Goal: Find specific page/section: Find specific page/section

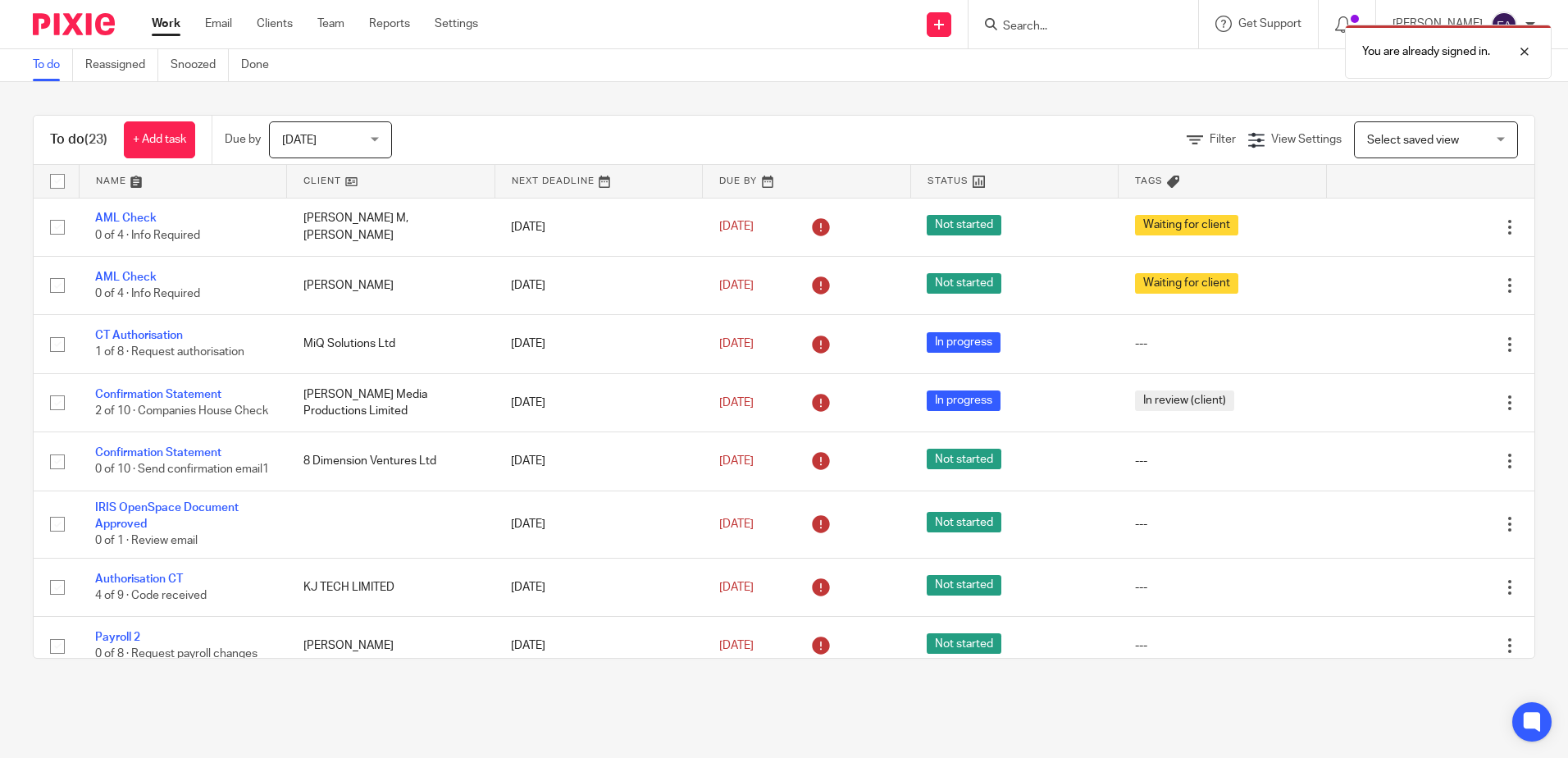
click at [1141, 29] on div "You are already signed in." at bounding box center [1168, 47] width 768 height 62
click at [1083, 23] on div "You are already signed in." at bounding box center [1168, 47] width 768 height 62
click at [1520, 50] on div at bounding box center [1512, 51] width 44 height 20
click at [1039, 14] on form at bounding box center [1089, 23] width 175 height 21
click at [1069, 23] on input "Search" at bounding box center [1075, 27] width 148 height 14
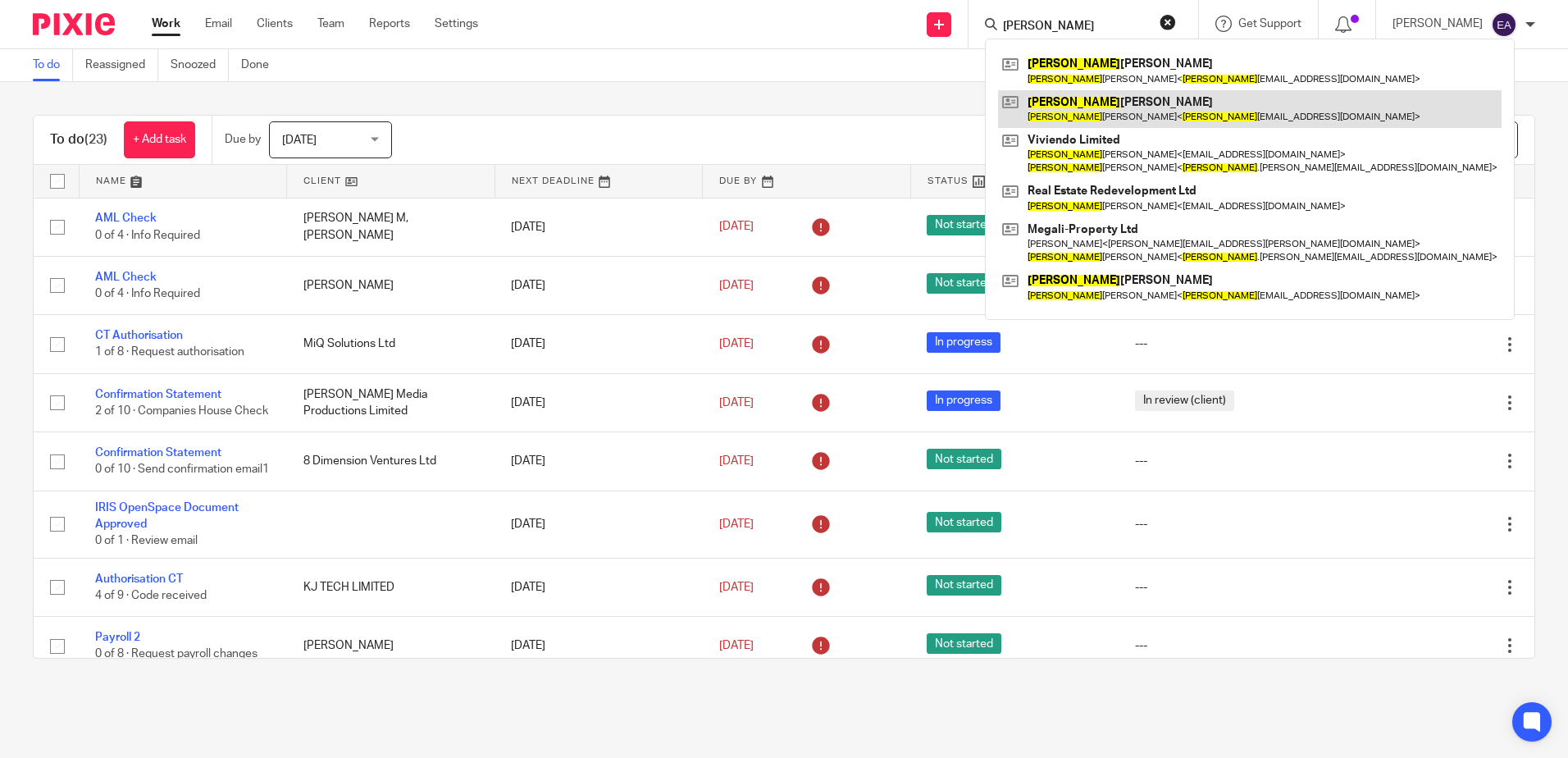
type input "[PERSON_NAME]"
click at [1106, 115] on link at bounding box center [1250, 109] width 504 height 38
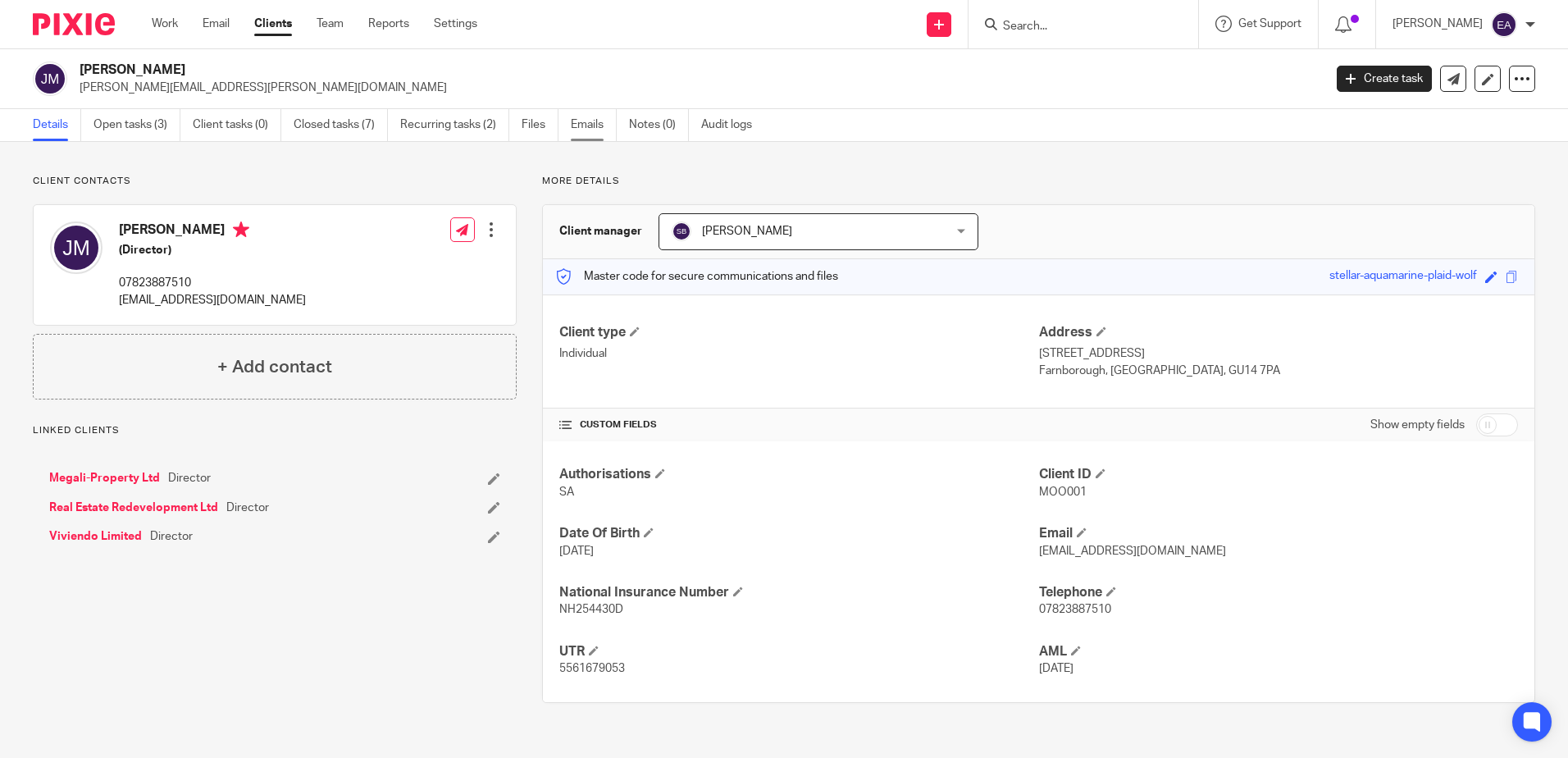
click at [598, 123] on link "Emails" at bounding box center [593, 124] width 46 height 32
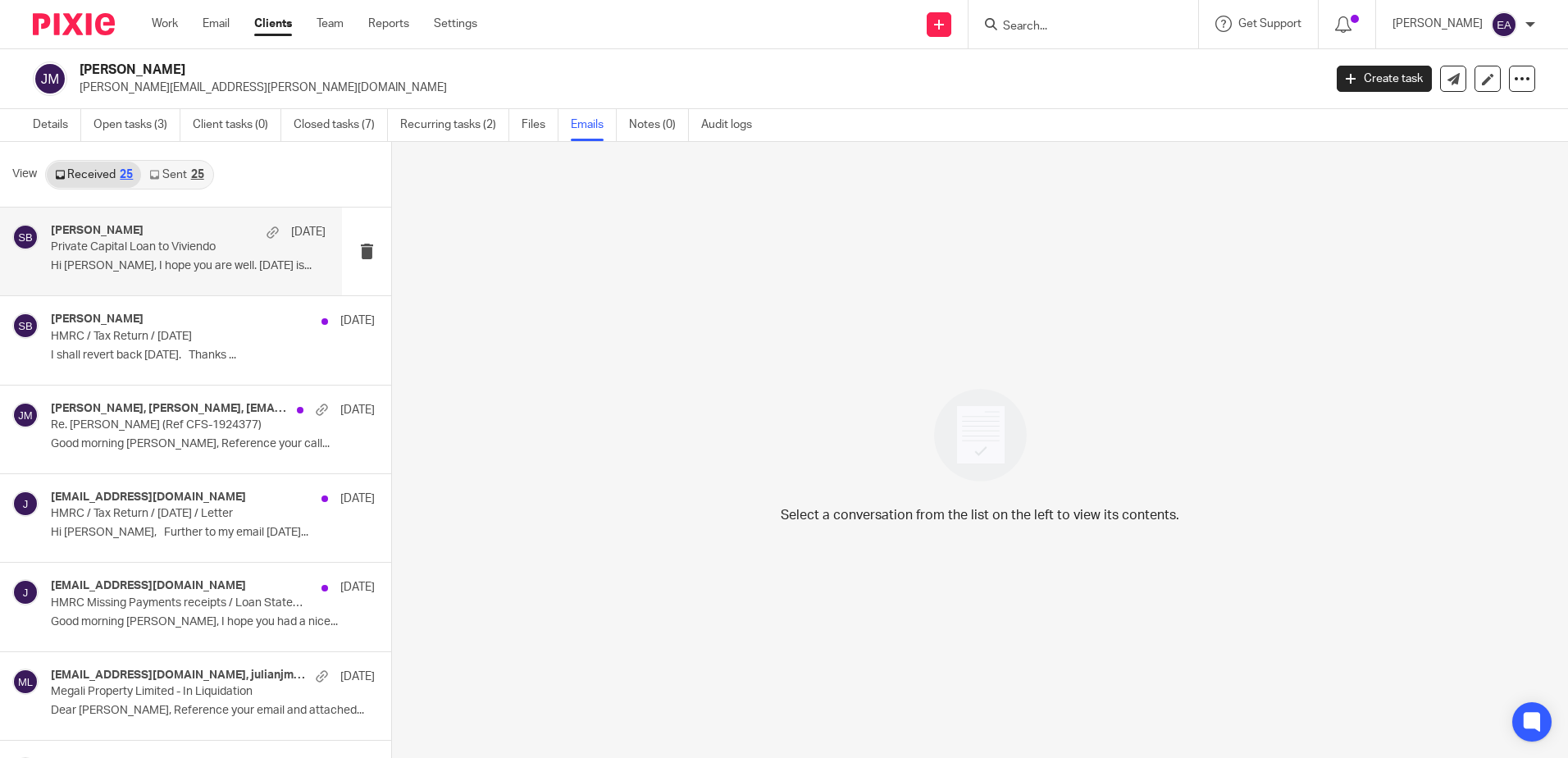
click at [170, 255] on div "Steve Bradshaw 8 Aug Private Capital Loan to Viviendo Hi Steve, I hope you are …" at bounding box center [187, 251] width 275 height 55
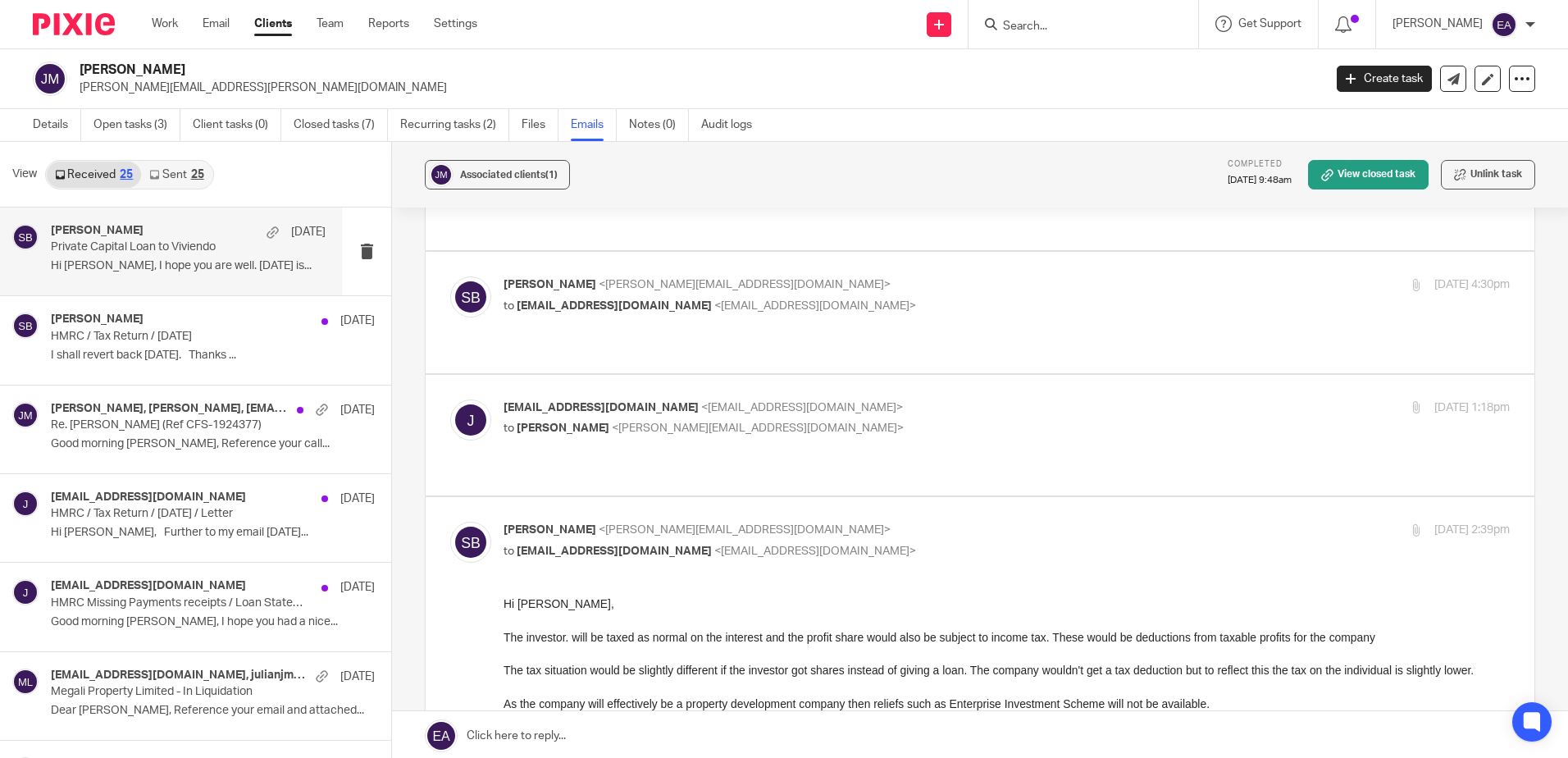
scroll to position [114, 0]
